Goal: Find specific page/section: Find specific page/section

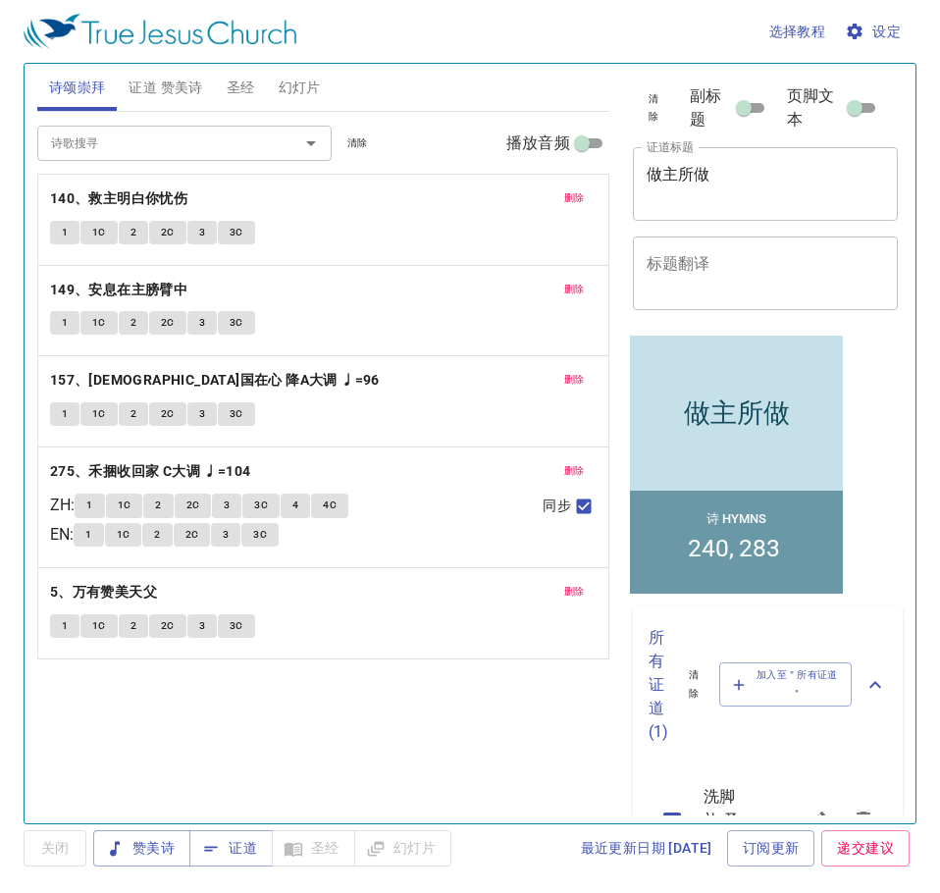
click at [295, 87] on span "幻灯片" at bounding box center [300, 88] width 42 height 25
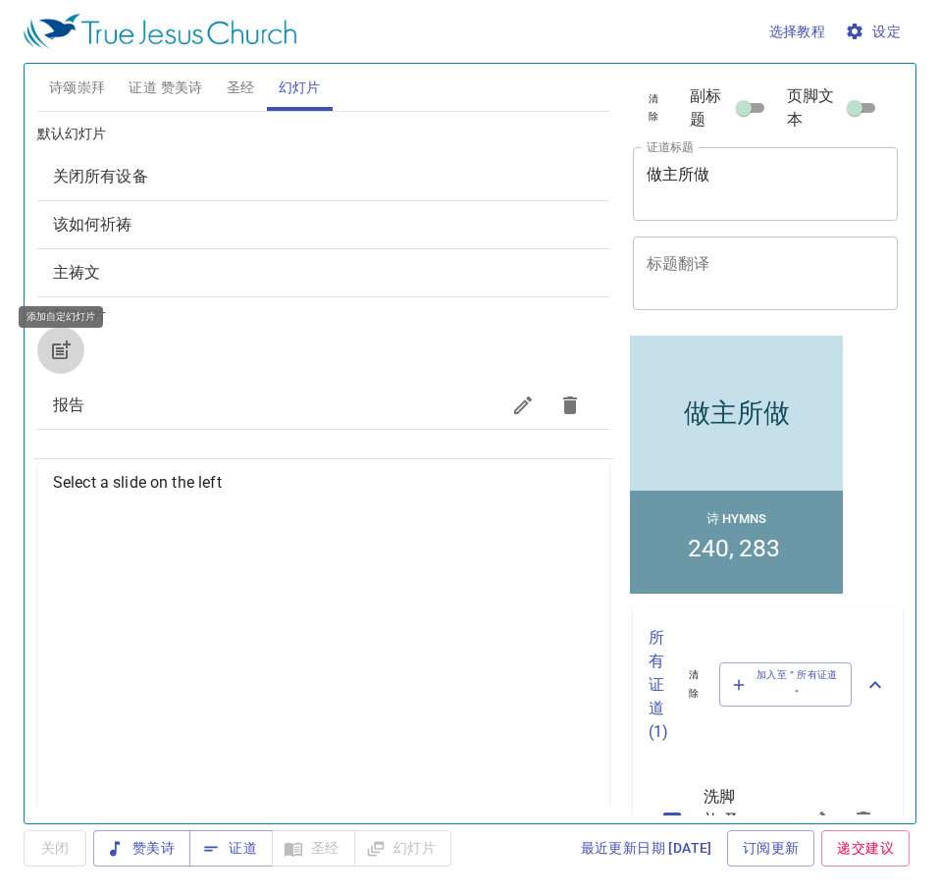
click at [73, 351] on button "button" at bounding box center [60, 350] width 47 height 47
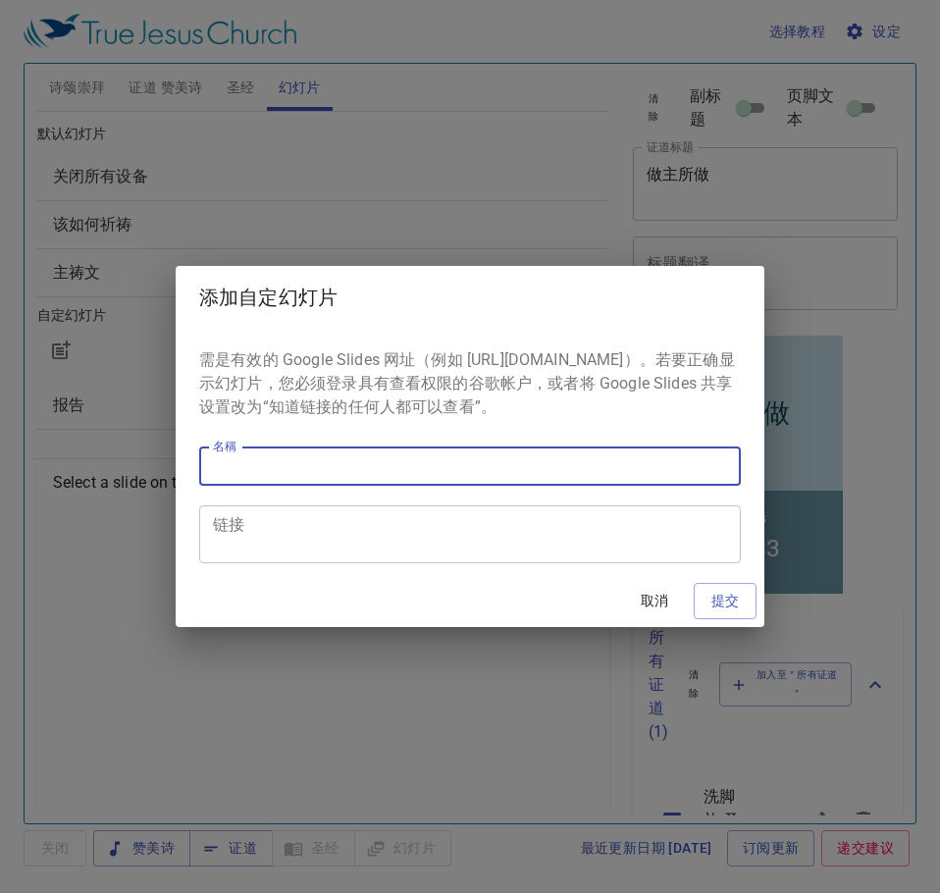
click at [376, 480] on input "名稱" at bounding box center [470, 466] width 542 height 39
type input "波德申"
click at [721, 602] on span "提交" at bounding box center [725, 601] width 31 height 25
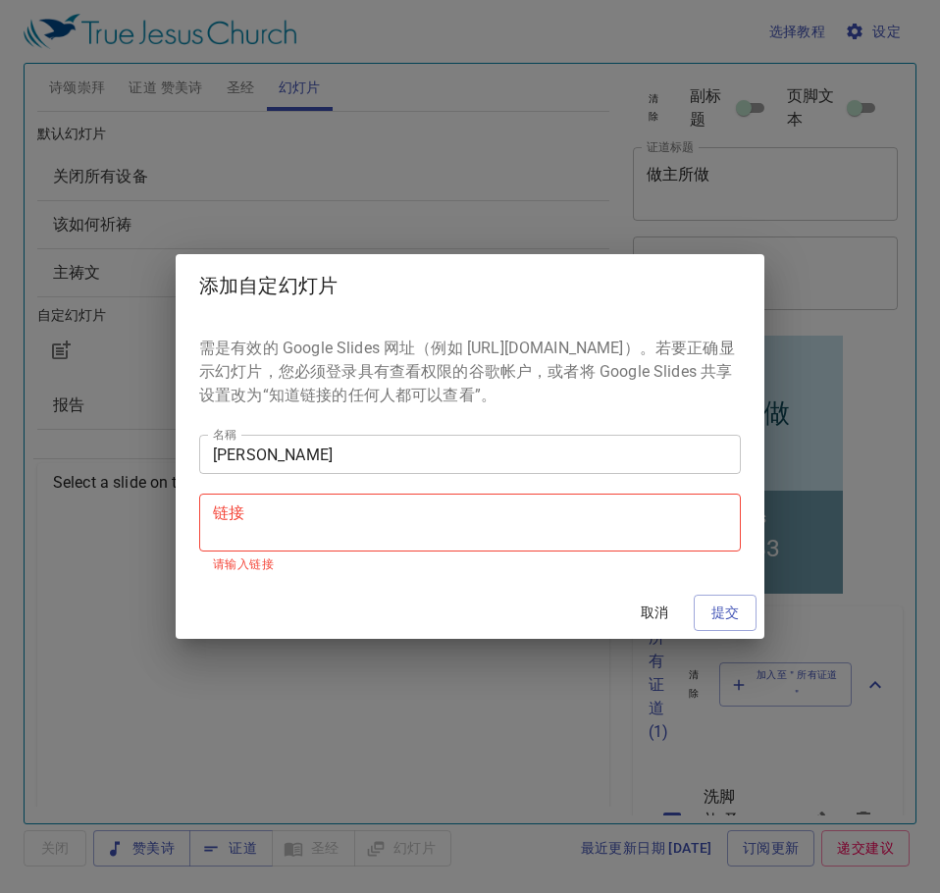
click at [494, 542] on textarea "链接" at bounding box center [470, 523] width 514 height 37
click at [670, 618] on span "取消" at bounding box center [654, 613] width 47 height 25
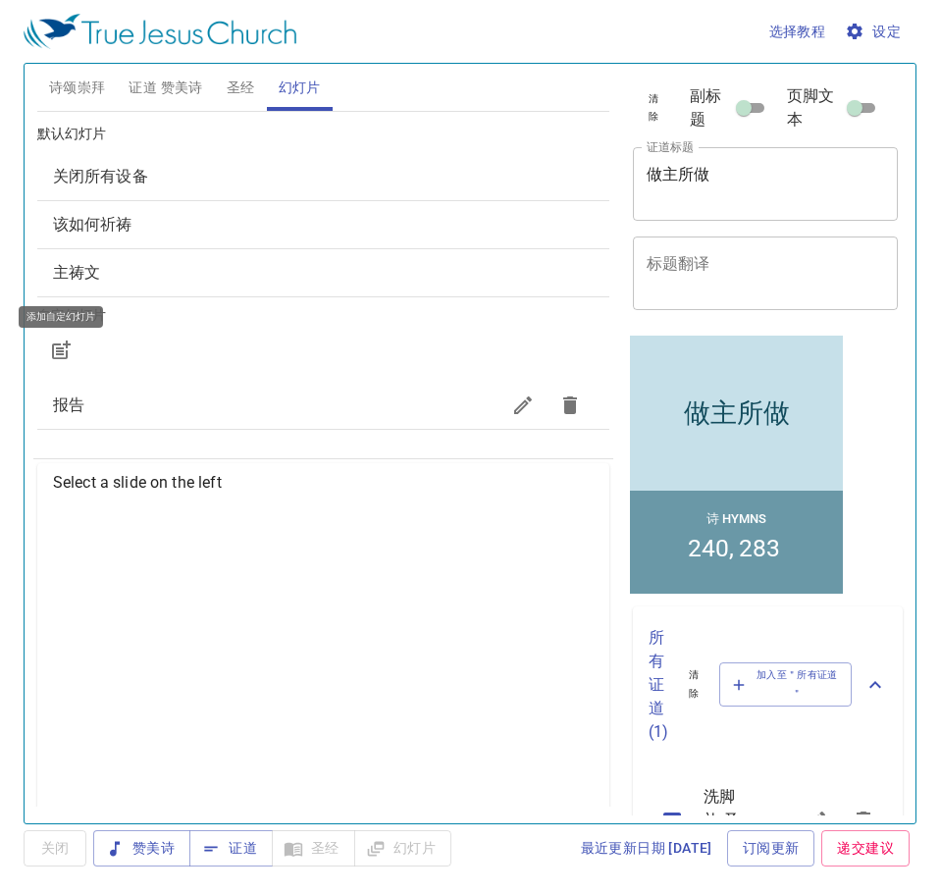
click at [173, 93] on span "证道 赞美诗" at bounding box center [166, 88] width 74 height 25
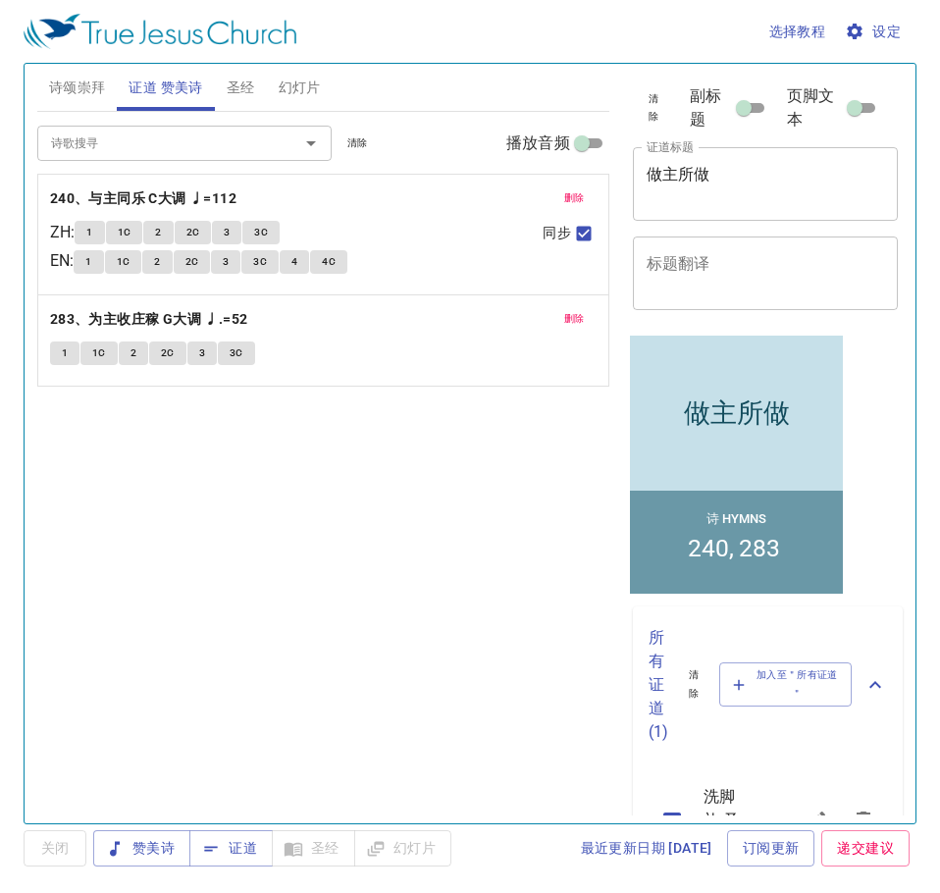
click at [202, 355] on span "3" at bounding box center [202, 354] width 6 height 18
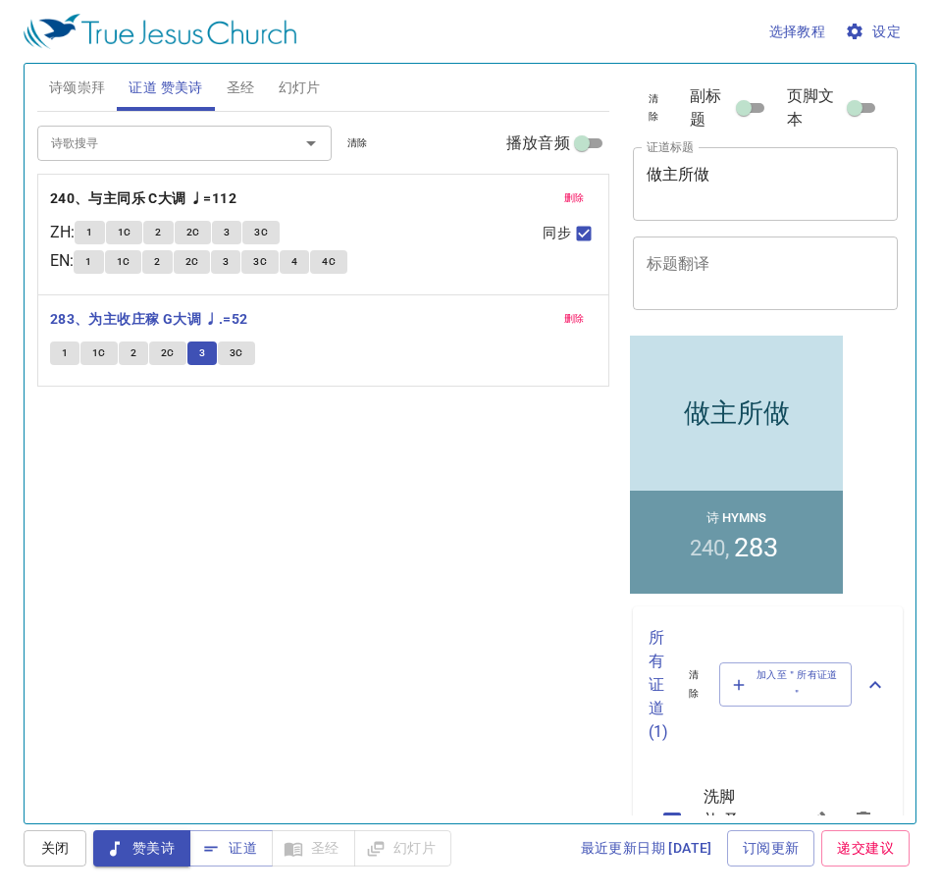
click at [210, 155] on div "诗歌搜寻" at bounding box center [184, 143] width 295 height 34
click at [309, 142] on icon "Open" at bounding box center [311, 143] width 10 height 5
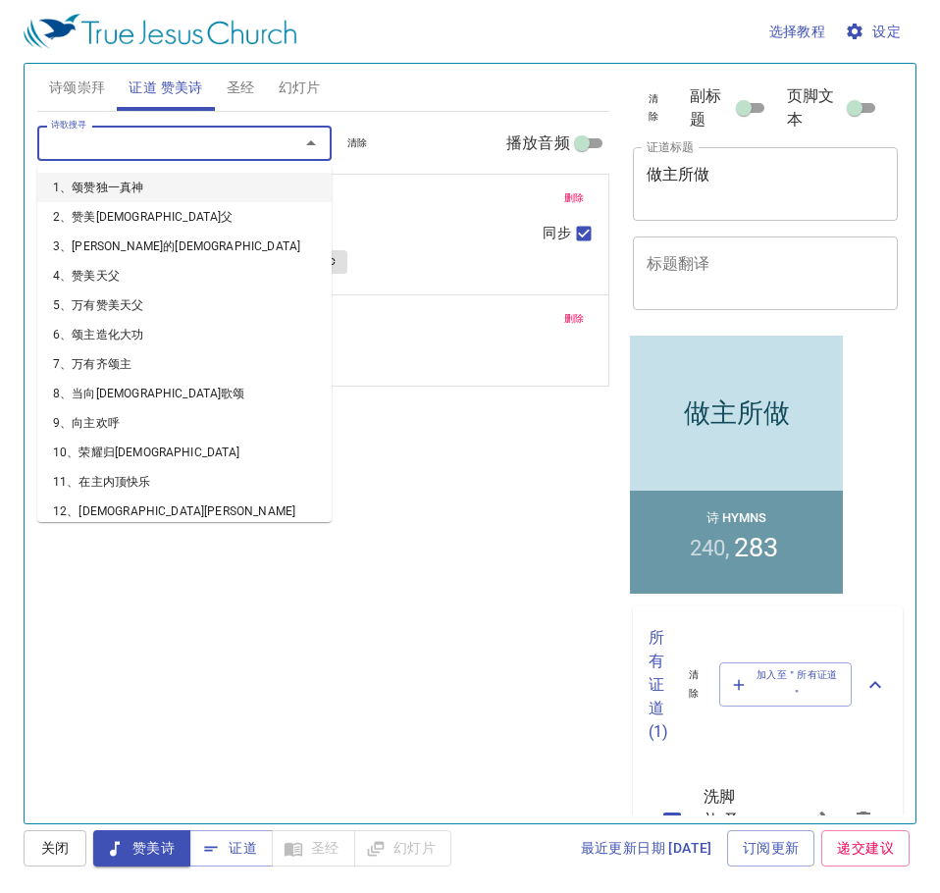
click at [195, 146] on input "诗歌搜寻" at bounding box center [155, 143] width 225 height 23
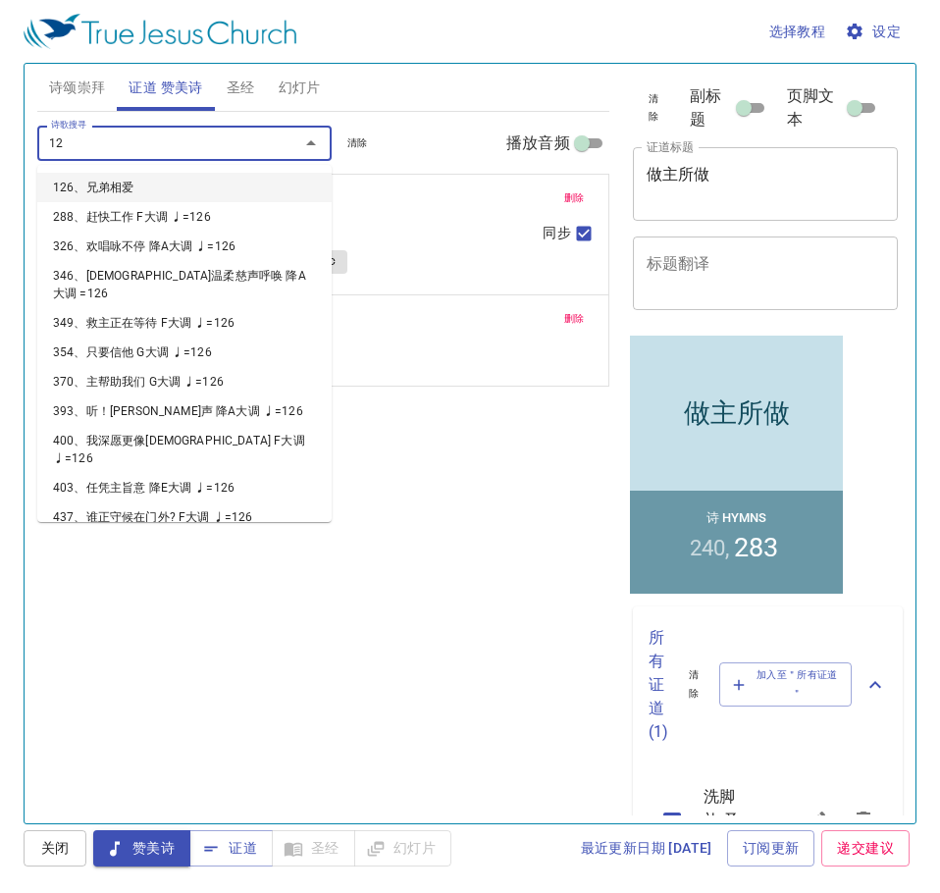
type input "126"
click at [191, 194] on li "126、兄弟相爱" at bounding box center [184, 187] width 295 height 29
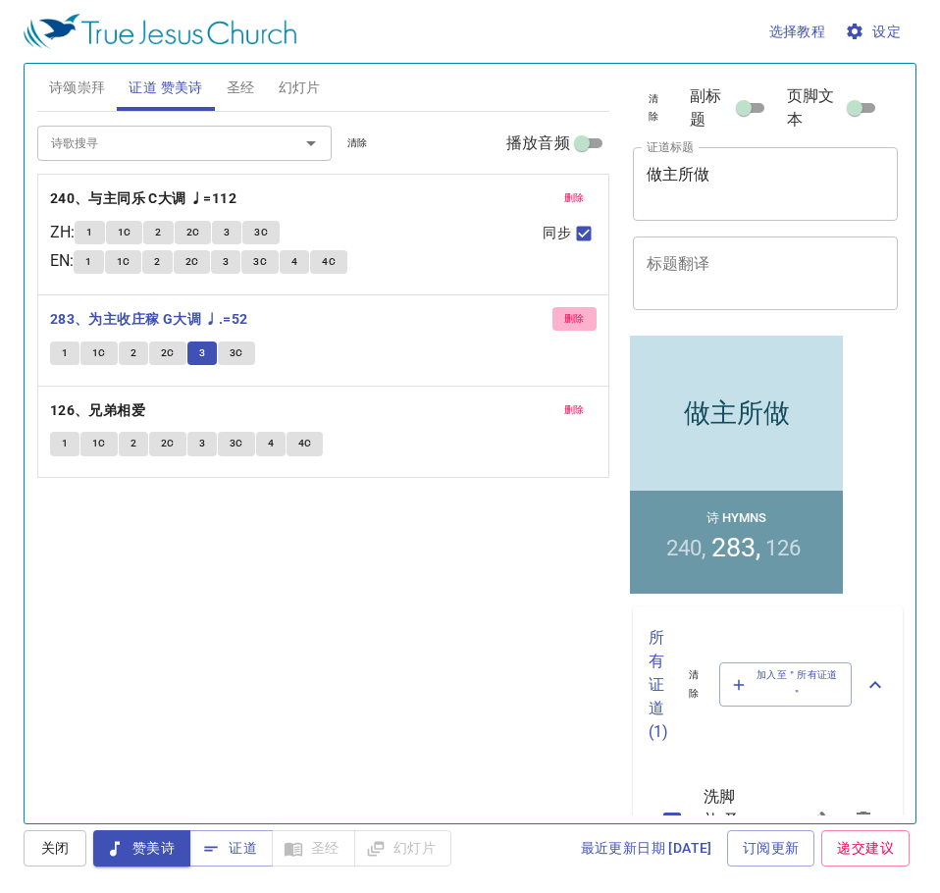
click at [564, 317] on span "删除" at bounding box center [574, 319] width 21 height 18
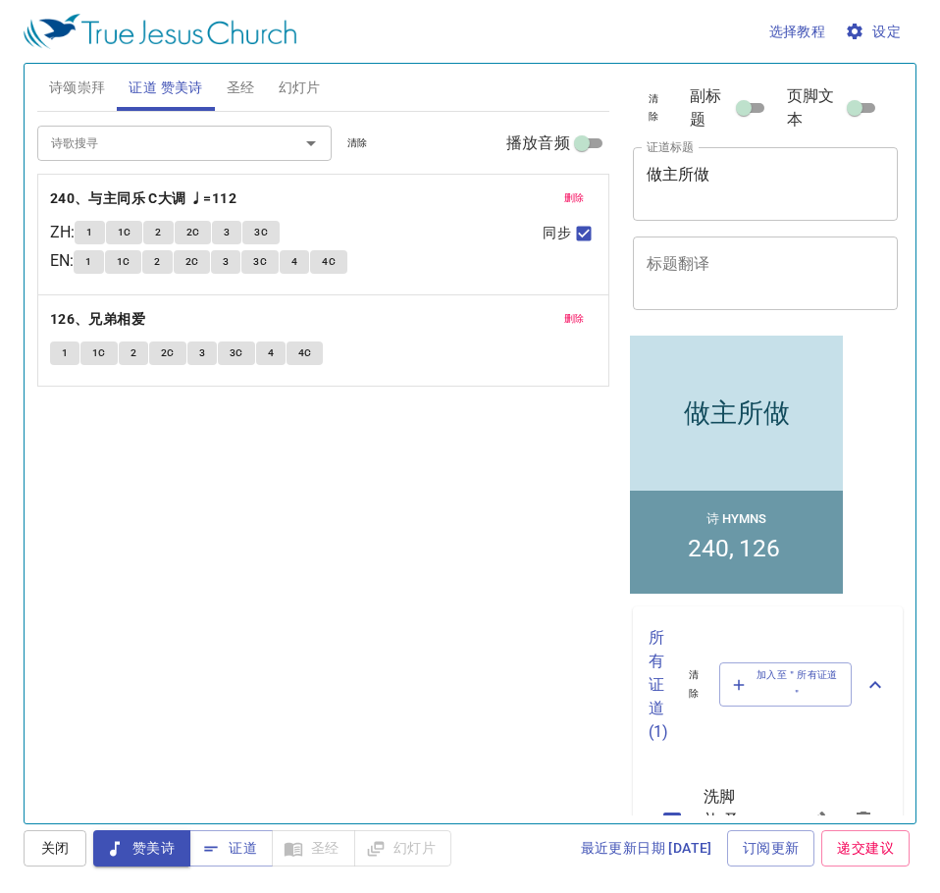
click at [568, 203] on span "删除" at bounding box center [574, 198] width 21 height 18
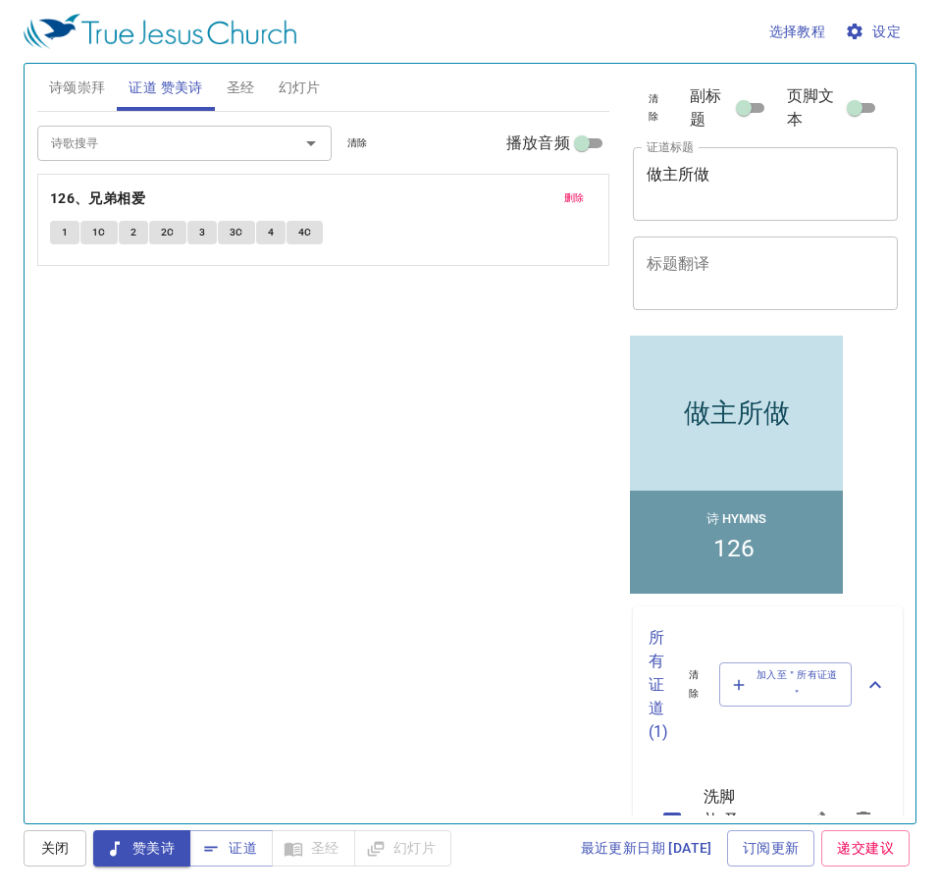
click at [69, 227] on button "1" at bounding box center [64, 233] width 29 height 24
